Goal: Information Seeking & Learning: Learn about a topic

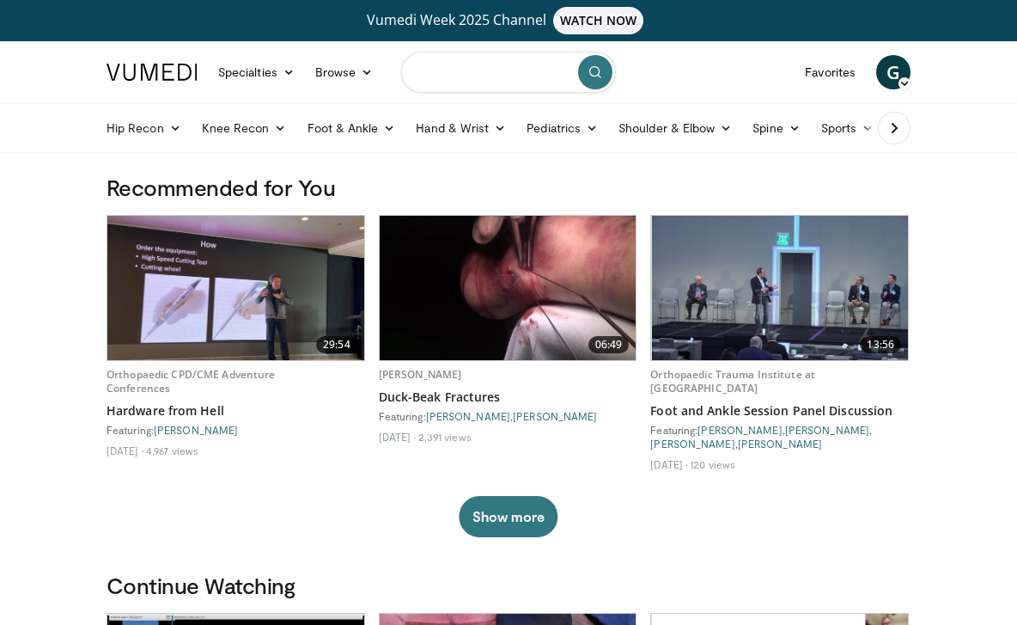
click at [442, 82] on input "Search topics, interventions" at bounding box center [508, 72] width 215 height 41
type input "**********"
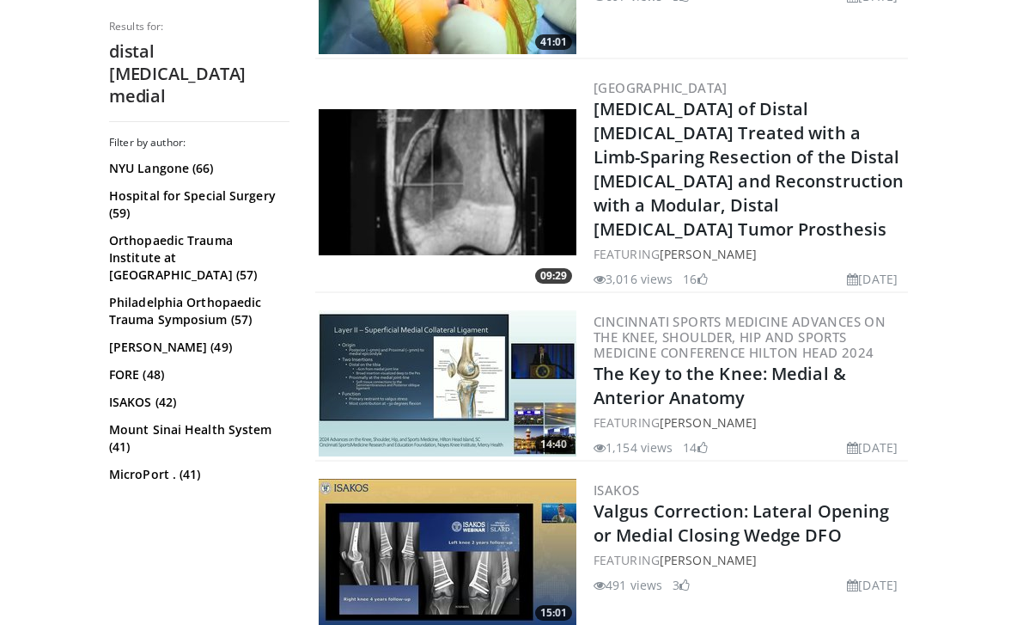
scroll to position [4405, 0]
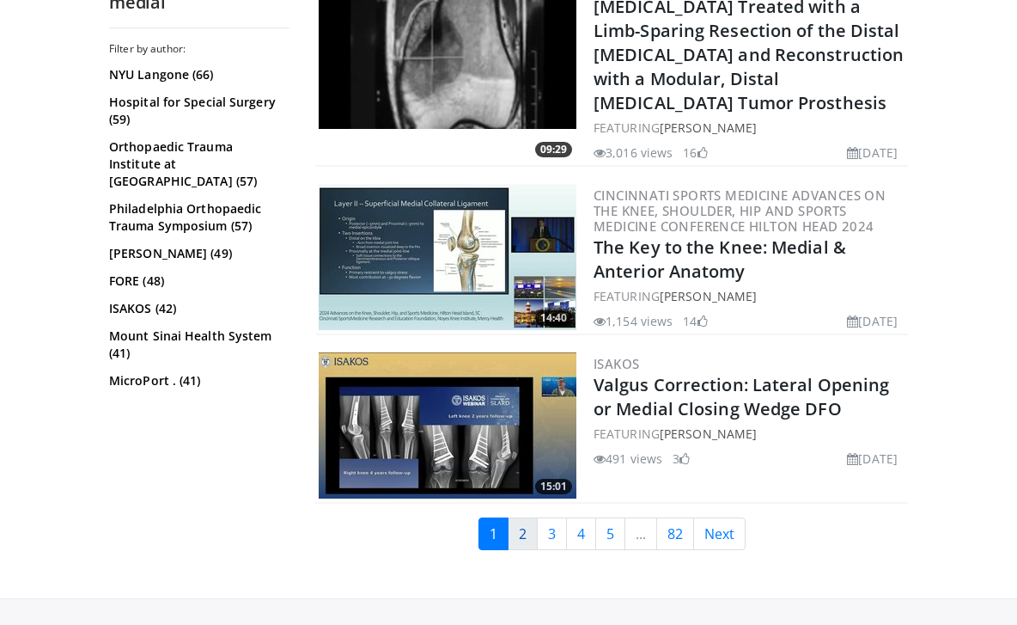
click at [523, 517] on link "2" at bounding box center [523, 533] width 30 height 33
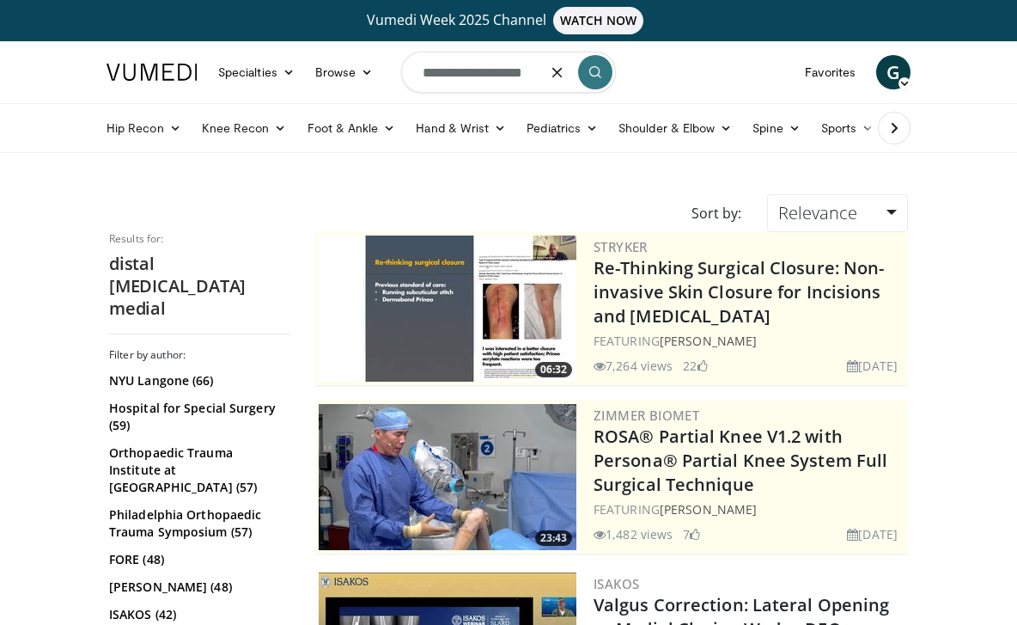
drag, startPoint x: 417, startPoint y: 78, endPoint x: 541, endPoint y: 74, distance: 124.7
click at [541, 74] on form "**********" at bounding box center [508, 72] width 215 height 62
click at [501, 70] on input "**********" at bounding box center [508, 72] width 215 height 41
click at [552, 75] on icon "button" at bounding box center [558, 72] width 14 height 14
type input "**********"
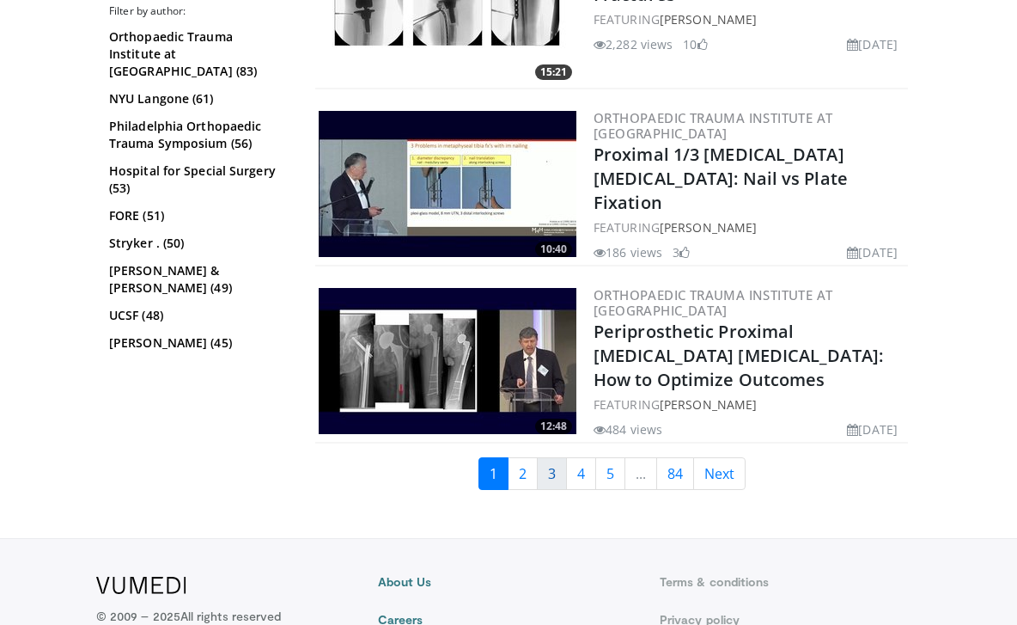
scroll to position [4581, 0]
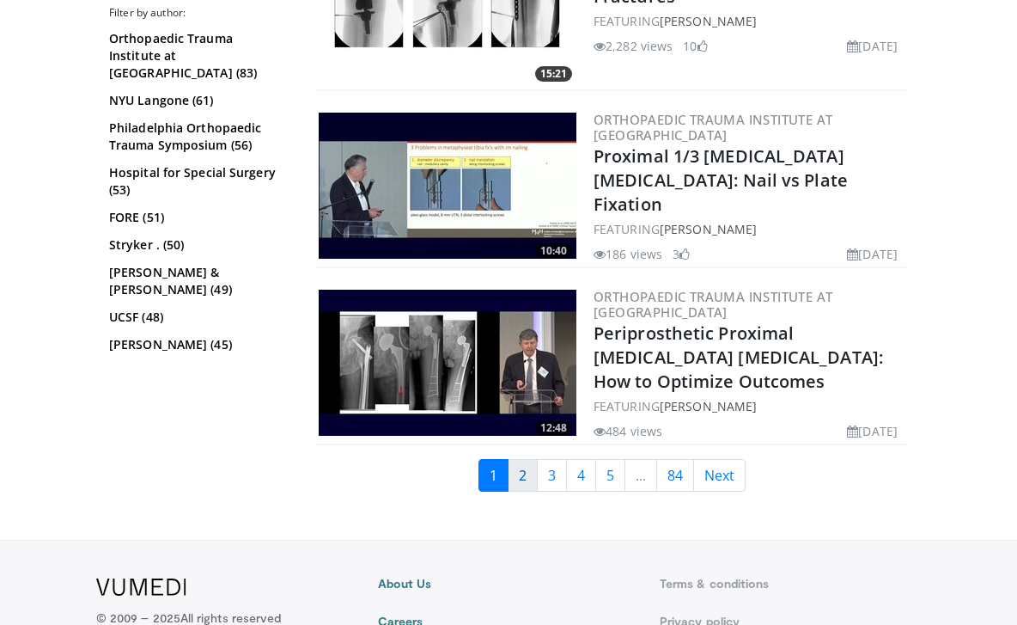
click at [511, 459] on link "2" at bounding box center [523, 475] width 30 height 33
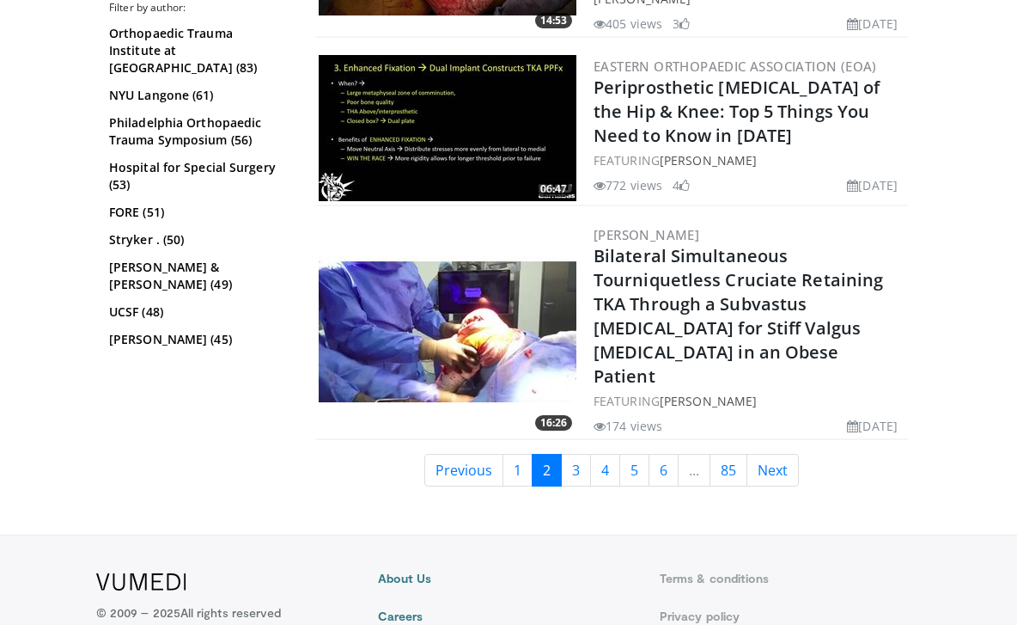
scroll to position [4511, 0]
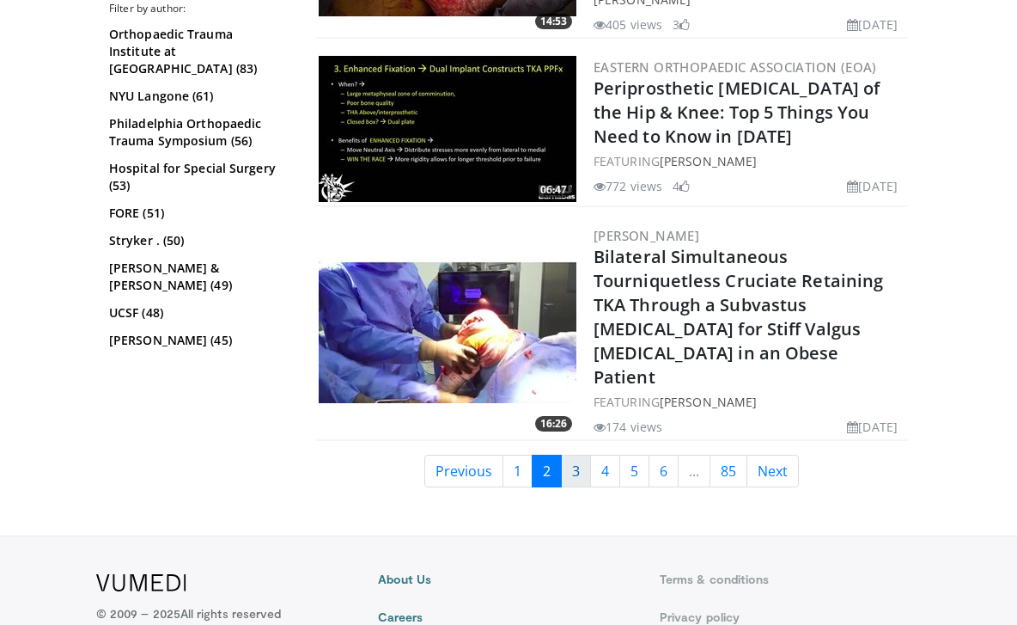
click at [571, 455] on link "3" at bounding box center [576, 471] width 30 height 33
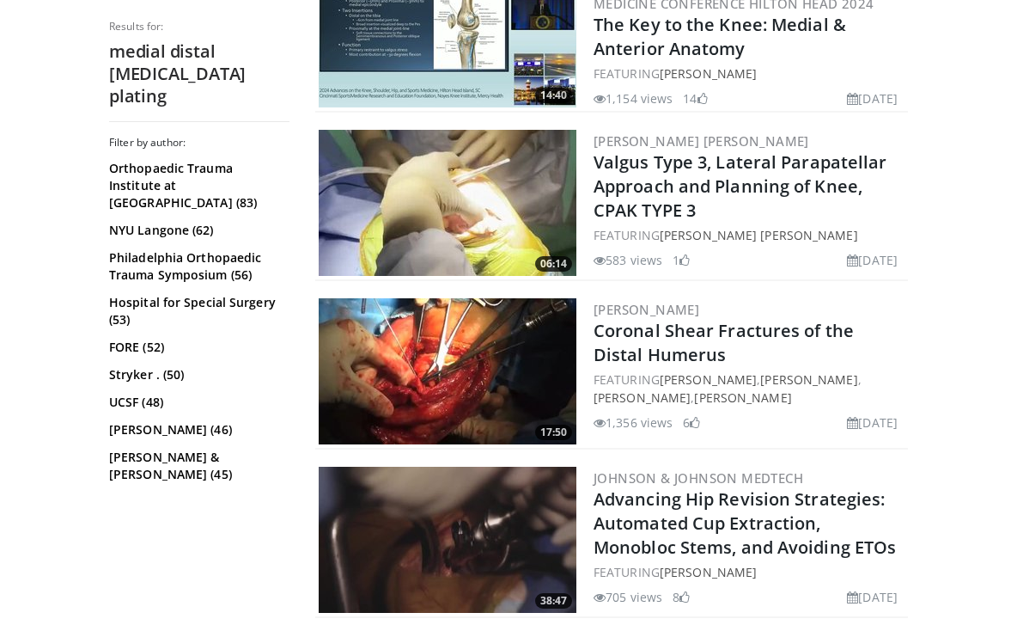
scroll to position [4320, 0]
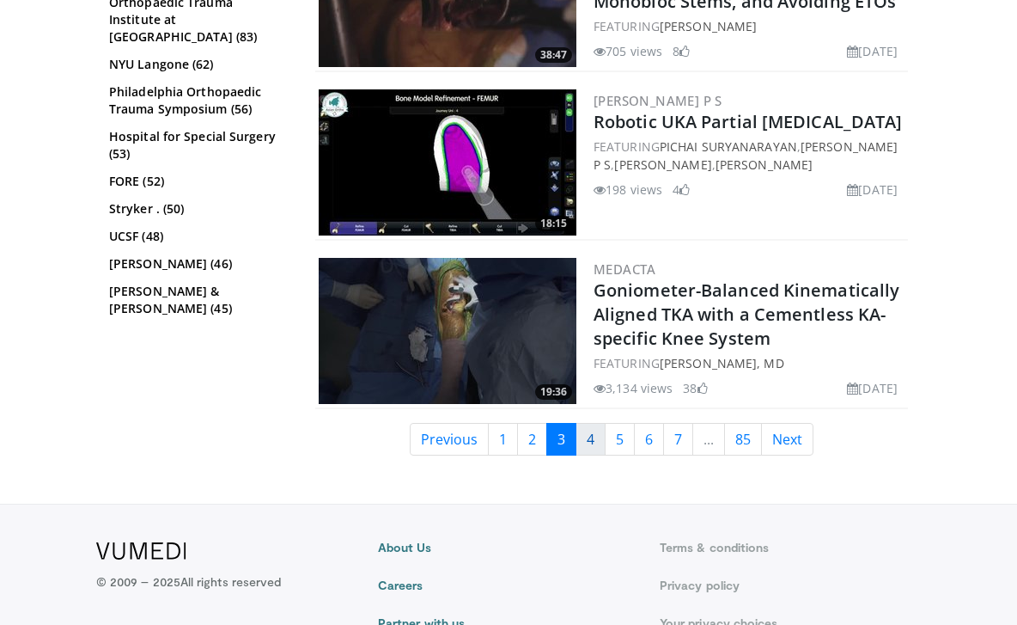
click at [596, 423] on link "4" at bounding box center [591, 439] width 30 height 33
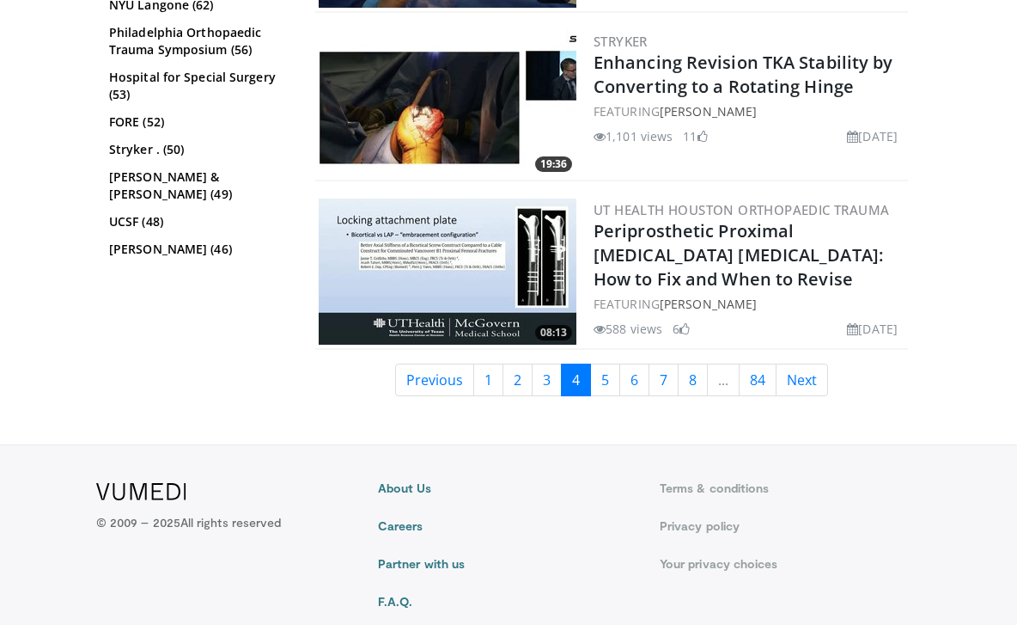
scroll to position [4582, 0]
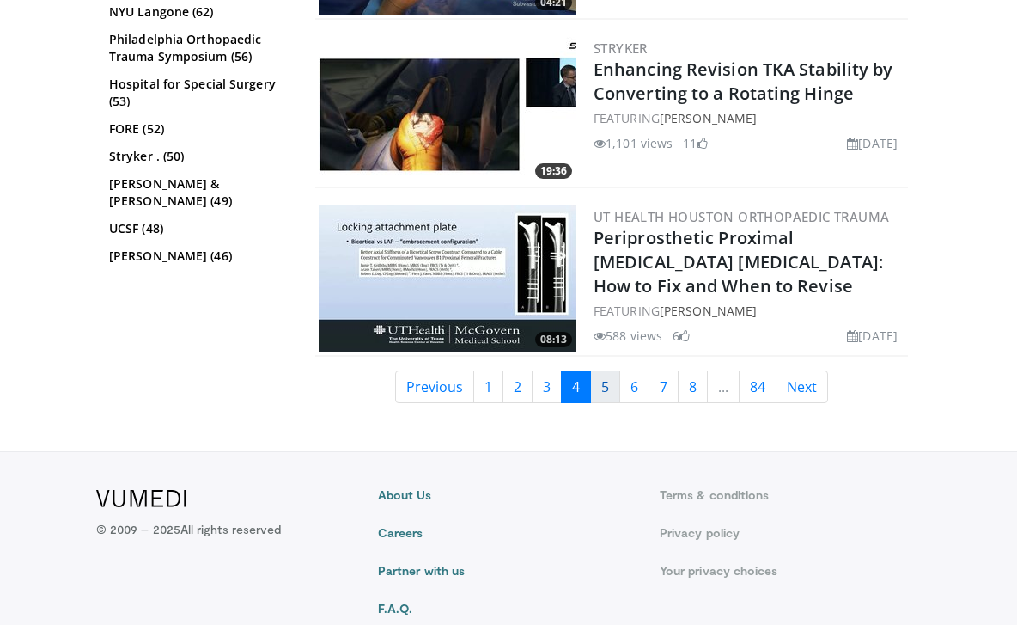
click at [607, 370] on link "5" at bounding box center [605, 386] width 30 height 33
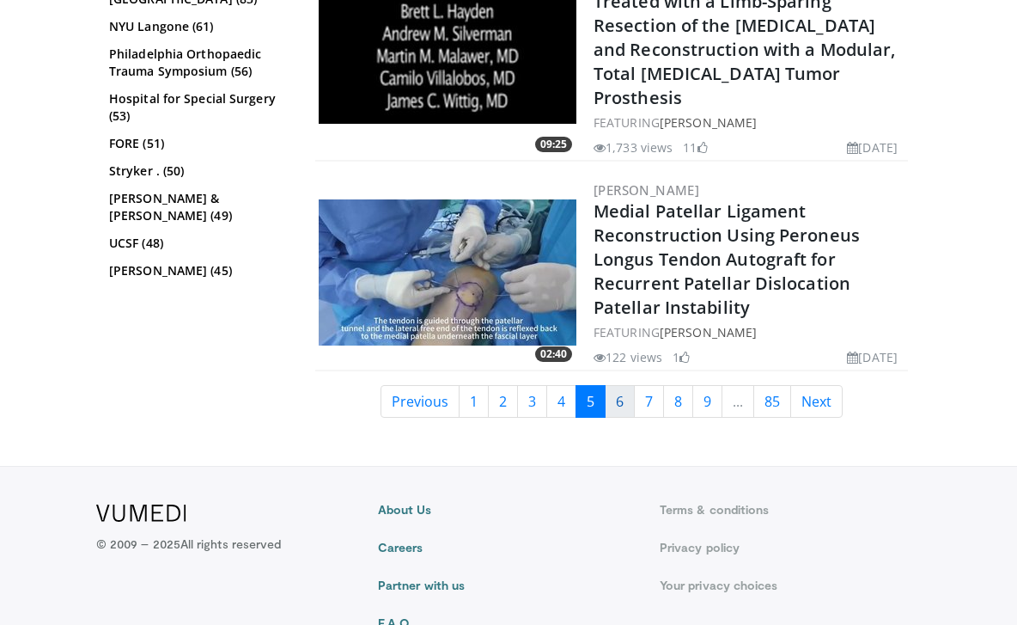
scroll to position [4667, 0]
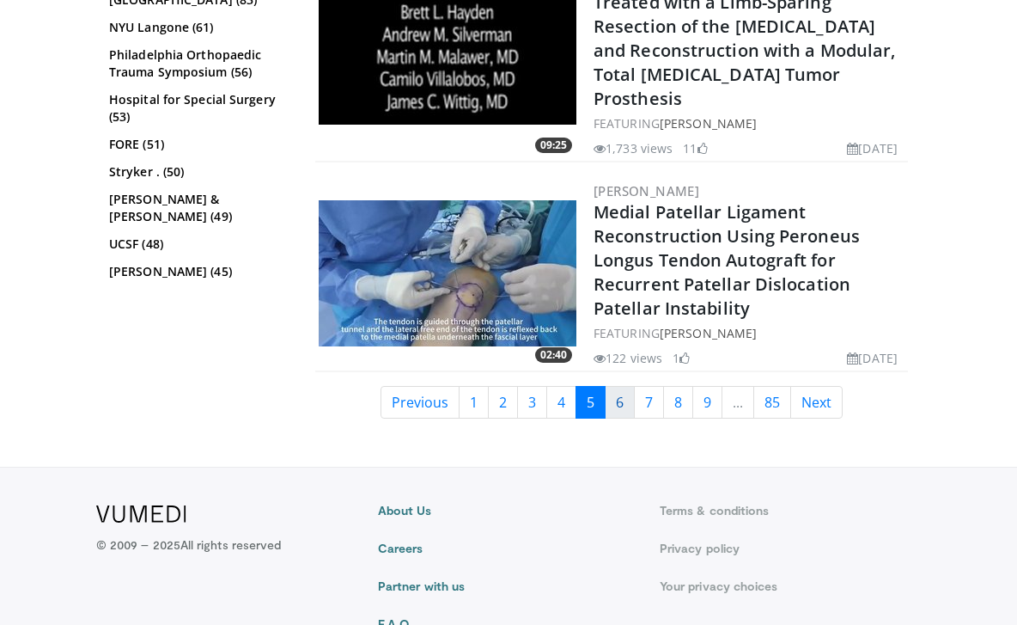
click at [614, 386] on link "6" at bounding box center [620, 402] width 30 height 33
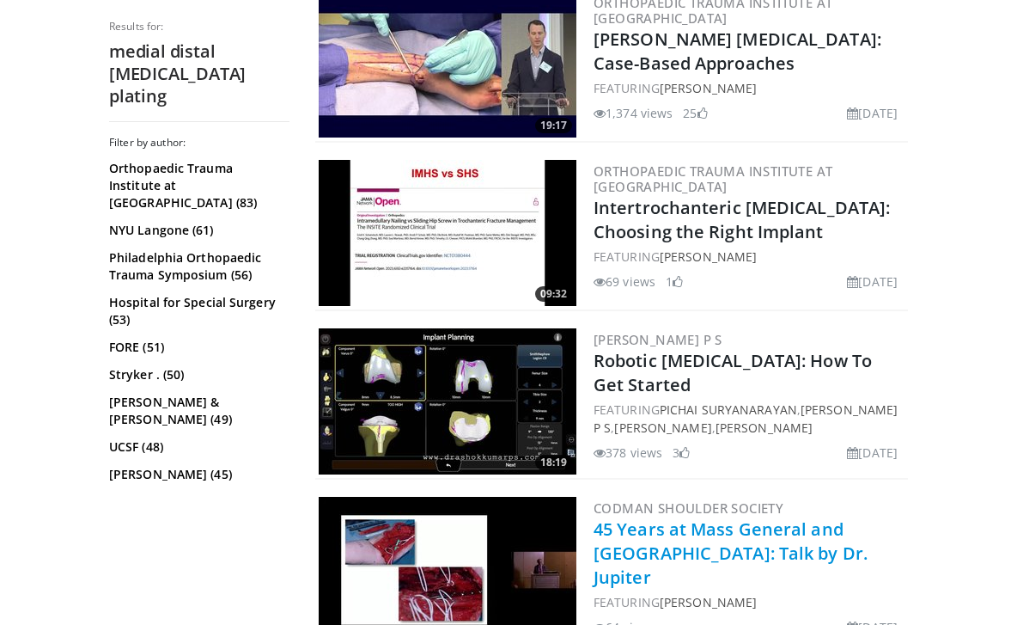
scroll to position [4551, 0]
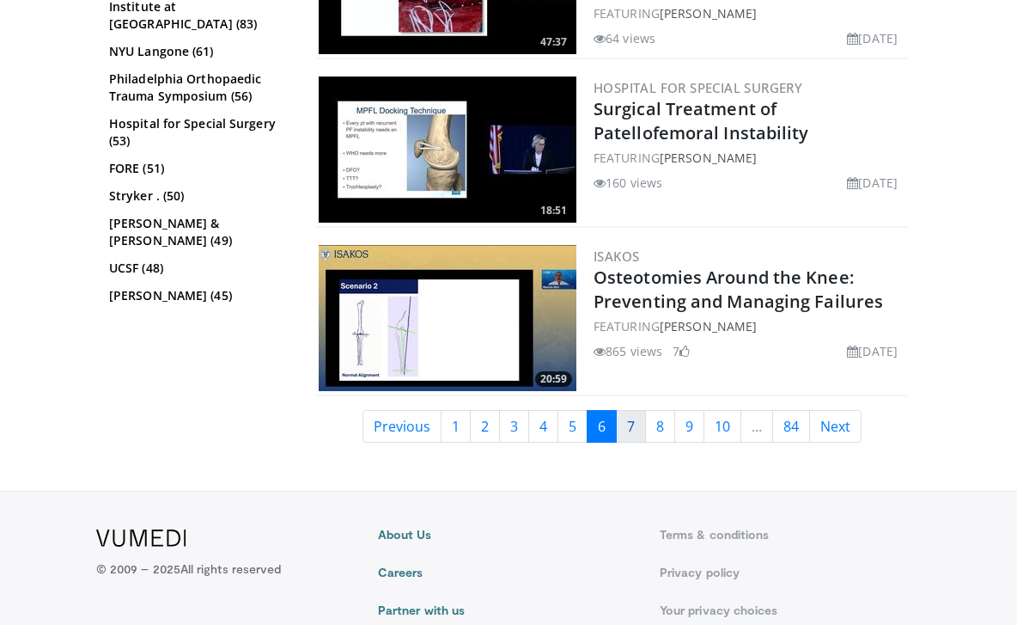
click at [628, 410] on link "7" at bounding box center [631, 426] width 30 height 33
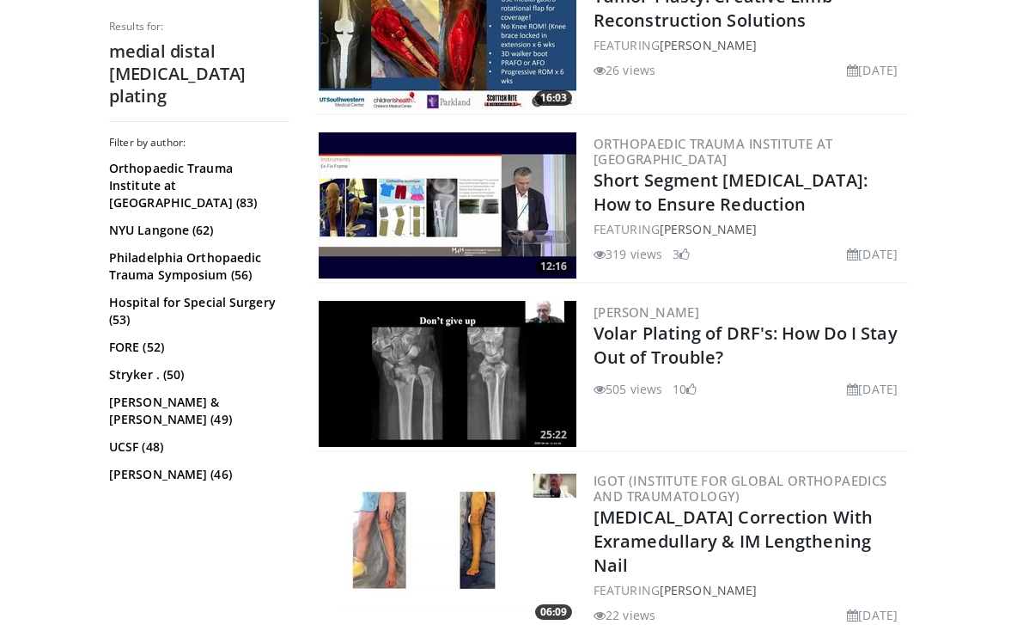
scroll to position [2766, 0]
